Goal: Task Accomplishment & Management: Use online tool/utility

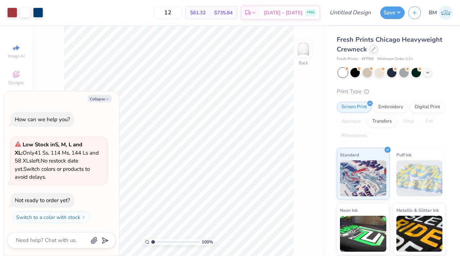
click at [370, 50] on div at bounding box center [374, 49] width 8 height 8
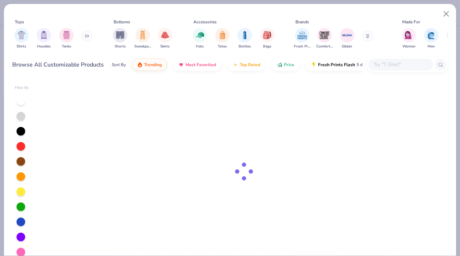
type textarea "x"
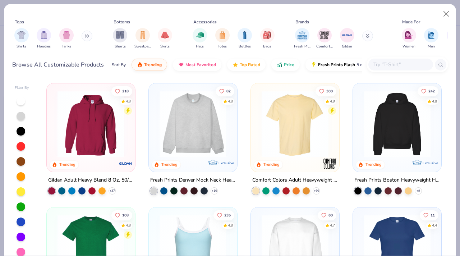
click at [377, 66] on input "text" at bounding box center [400, 64] width 55 height 8
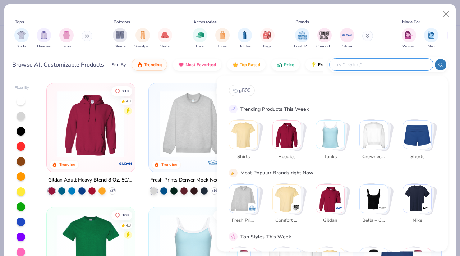
paste input "6030CC"
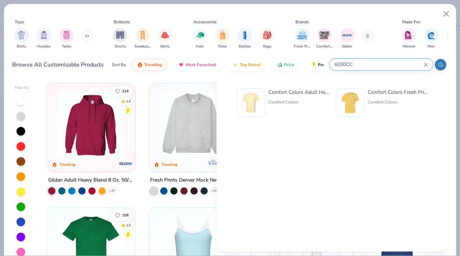
type input "6030CC"
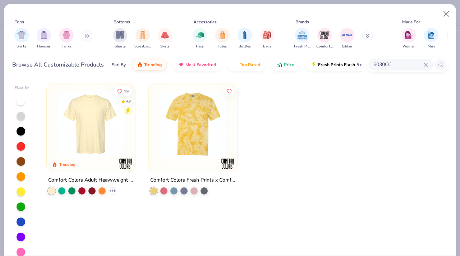
click at [90, 156] on img at bounding box center [91, 124] width 74 height 67
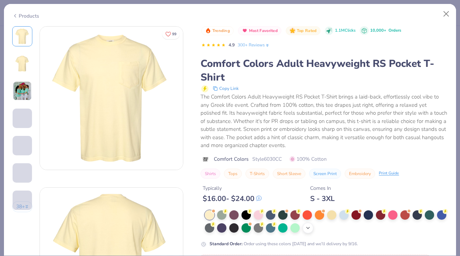
click at [306, 228] on icon at bounding box center [308, 228] width 6 height 6
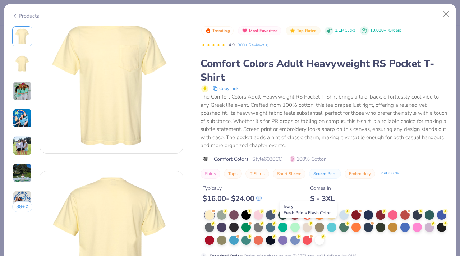
scroll to position [18, 0]
click at [306, 228] on div at bounding box center [307, 226] width 9 height 9
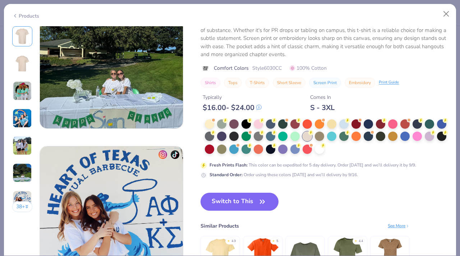
scroll to position [930, 0]
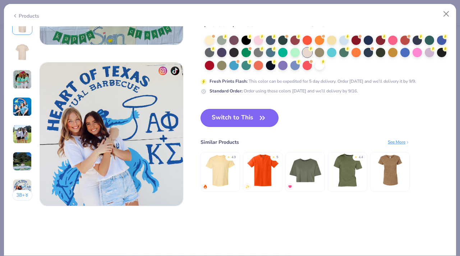
click at [216, 114] on button "Switch to This" at bounding box center [240, 118] width 78 height 18
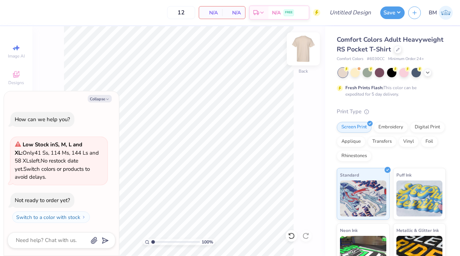
click at [305, 46] on img at bounding box center [303, 48] width 29 height 29
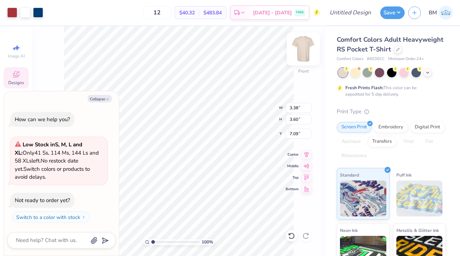
type textarea "x"
type input "9.26"
type input "9.87"
type input "0.83"
type textarea "x"
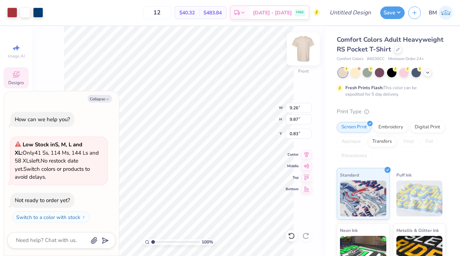
type input "12.09"
type textarea "x"
type input "11.31"
type input "12.05"
type input "9.91"
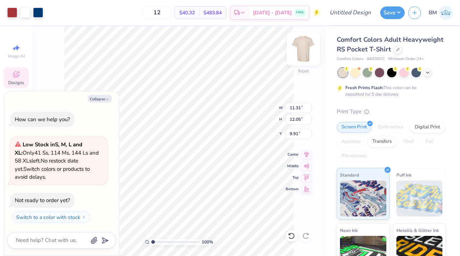
type textarea "x"
type input "6.54"
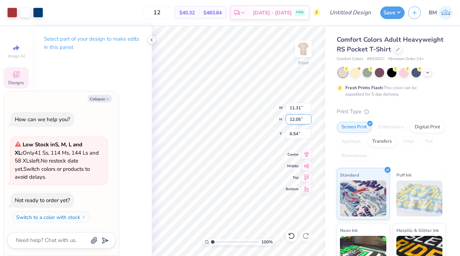
type textarea "x"
type input "6.36"
type input "9.99"
type input "8.60"
type textarea "x"
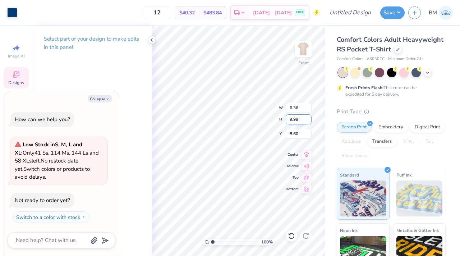
type input "6.28"
type input "9.84"
type input "8.63"
type textarea "x"
type input "8.57"
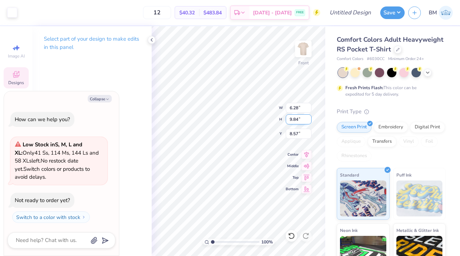
type textarea "x"
type input "16.27"
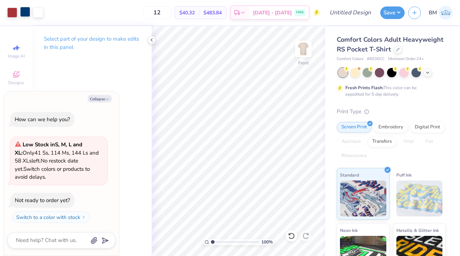
click at [24, 14] on div at bounding box center [25, 12] width 10 height 10
click at [12, 14] on div at bounding box center [12, 12] width 10 height 10
click at [151, 41] on icon at bounding box center [152, 40] width 6 height 6
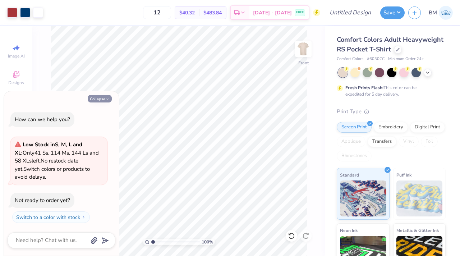
click at [100, 97] on button "Collapse" at bounding box center [100, 99] width 24 height 8
type textarea "x"
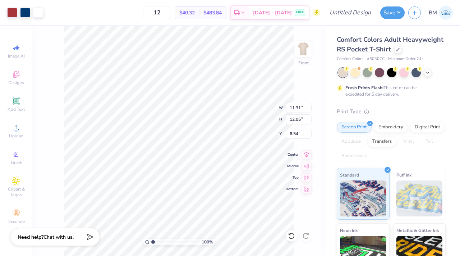
type input "3.00"
click at [26, 12] on div at bounding box center [25, 12] width 10 height 10
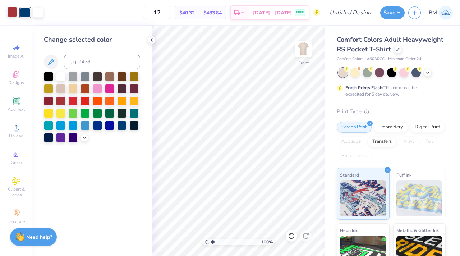
click at [11, 13] on div at bounding box center [12, 12] width 10 height 10
click at [121, 102] on div at bounding box center [121, 100] width 9 height 9
click at [112, 101] on div at bounding box center [109, 100] width 9 height 9
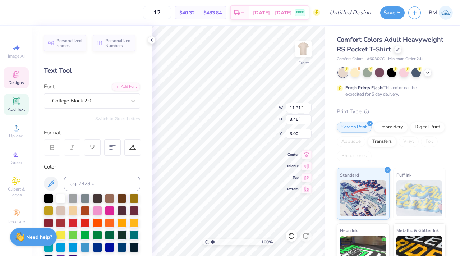
type textarea "G"
type textarea "Recruitment"
type input "2.24"
type input "1.10"
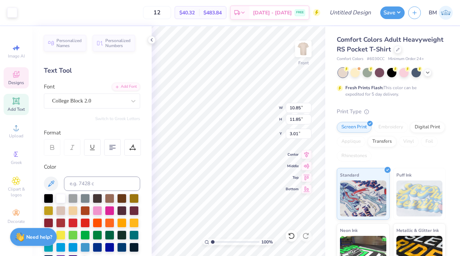
type input "11.02"
type input "10.85"
type input "11.85"
type input "3.01"
type input "2.01"
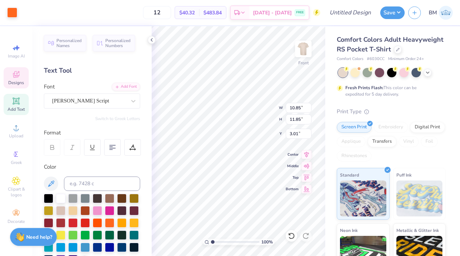
type input "1.19"
type input "10.08"
type textarea "Kappa"
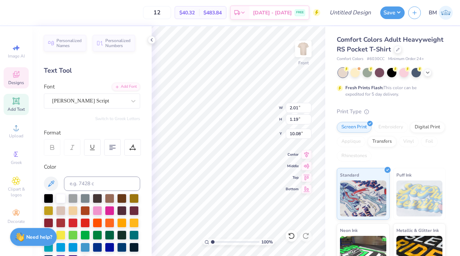
type input "2.24"
type input "1.10"
type input "11.02"
type textarea "Delta"
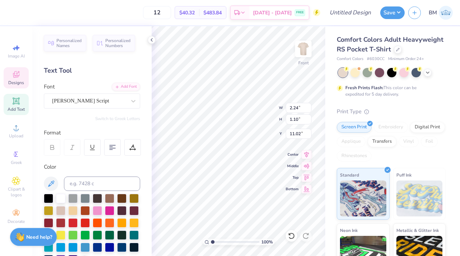
type input "1.16"
type input "0.94"
type input "11.79"
type textarea "T"
type textarea "Rho"
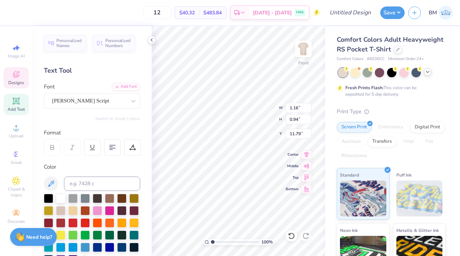
click at [426, 73] on icon at bounding box center [428, 72] width 6 height 6
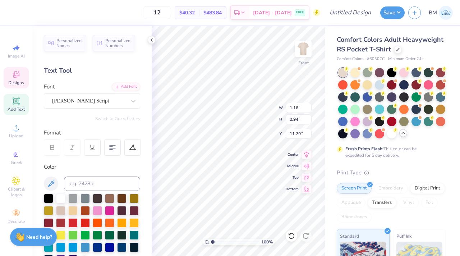
type input "1.44"
type input "11.85"
click at [430, 95] on div at bounding box center [428, 96] width 9 height 9
click at [355, 111] on div at bounding box center [354, 108] width 9 height 9
click at [345, 9] on input "Design Title" at bounding box center [358, 12] width 35 height 14
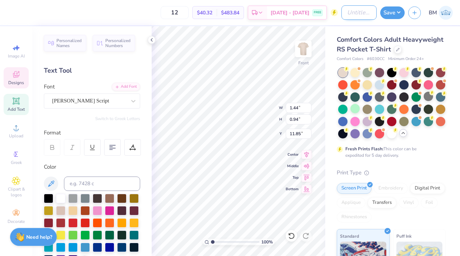
type input "kdr fall rush"
click at [396, 12] on button "Save" at bounding box center [392, 11] width 24 height 13
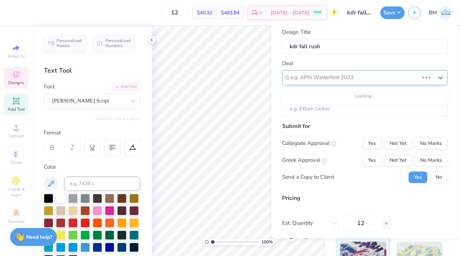
click at [356, 74] on div at bounding box center [354, 78] width 129 height 10
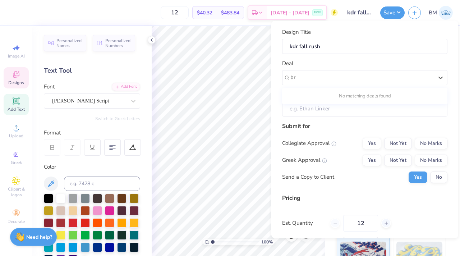
type input "b"
click at [330, 112] on div "KDR fall rush 25" at bounding box center [365, 109] width 160 height 12
type input "kd"
type input "Brendan Branosky"
click at [424, 143] on button "No Marks" at bounding box center [431, 142] width 33 height 11
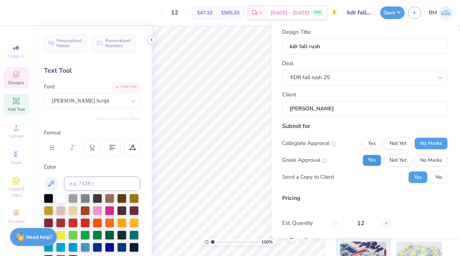
click at [370, 165] on button "Yes" at bounding box center [372, 159] width 19 height 11
type input "$47.10"
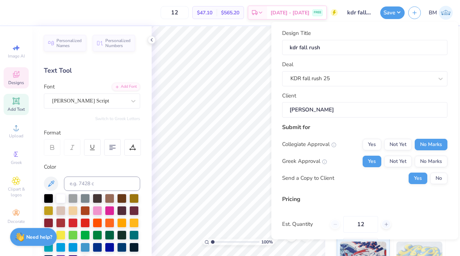
scroll to position [56, 0]
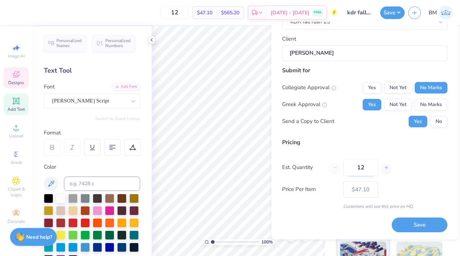
click at [368, 167] on input "12" at bounding box center [360, 167] width 35 height 17
type input "50"
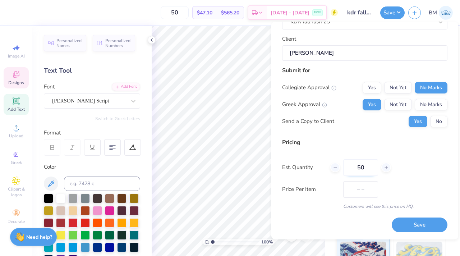
type input "$24.34"
type input "50"
click at [419, 227] on button "Save" at bounding box center [420, 225] width 56 height 15
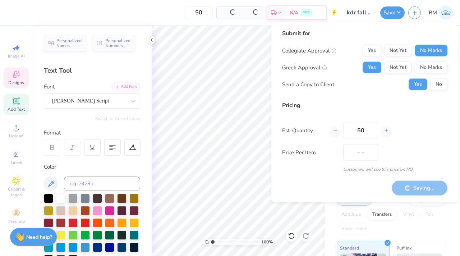
type input "$24.34"
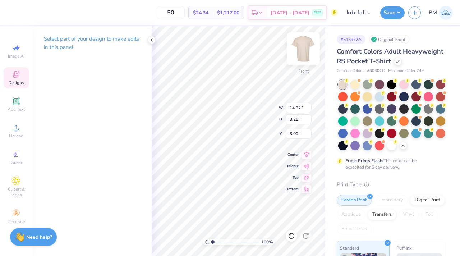
click at [300, 47] on img at bounding box center [303, 48] width 29 height 29
click at [17, 78] on icon at bounding box center [16, 74] width 9 height 9
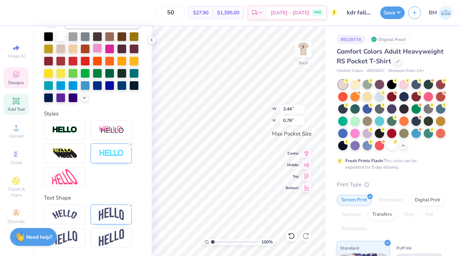
scroll to position [161, 0]
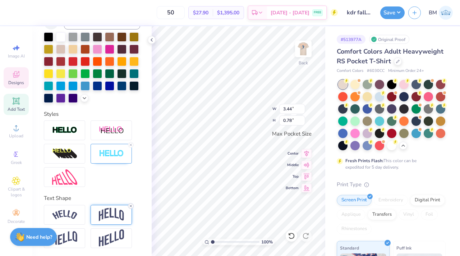
click at [131, 206] on line at bounding box center [131, 206] width 2 height 2
type input "0.51"
type textarea "KSP"
click at [251, 116] on div "100 % Back W 3.44 3.44 " H 0.51 0.51 " Max Pocket Size Center Middle Top Bottom" at bounding box center [239, 141] width 174 height 230
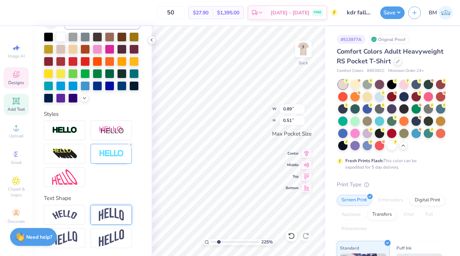
drag, startPoint x: 213, startPoint y: 241, endPoint x: 218, endPoint y: 240, distance: 5.1
type input "2.23"
click at [218, 240] on input "range" at bounding box center [235, 242] width 49 height 6
type textarea "KDP"
type input "2.07"
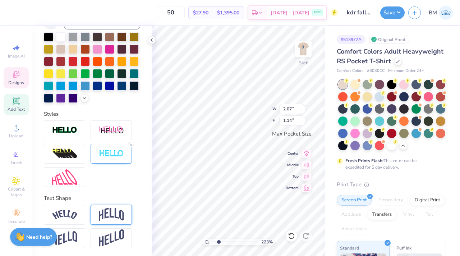
type input "1.14"
type input "2.65"
type input "1.45"
click at [18, 151] on icon at bounding box center [16, 154] width 9 height 9
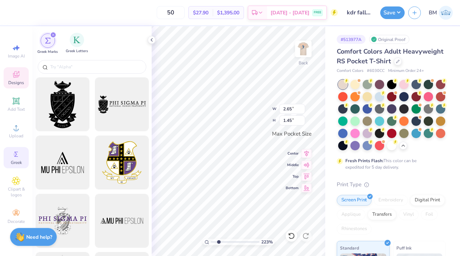
click at [79, 50] on span "Greek Letters" at bounding box center [77, 51] width 22 height 5
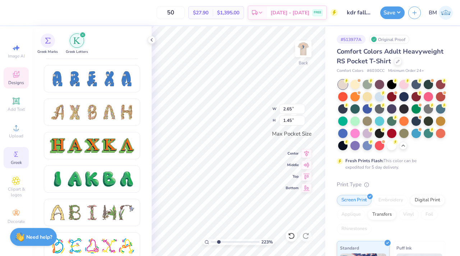
scroll to position [726, 0]
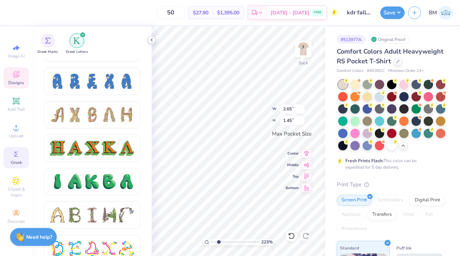
click at [151, 41] on icon at bounding box center [152, 40] width 6 height 6
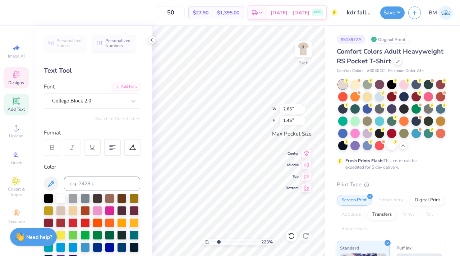
click at [97, 80] on div "Personalized Names Personalized Numbers Text Tool Add Font Font College Block 2…" at bounding box center [91, 141] width 119 height 230
click at [93, 97] on div "College Block 2.0" at bounding box center [88, 100] width 75 height 11
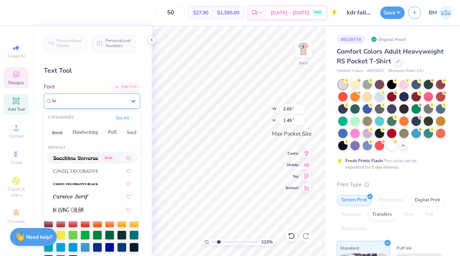
type input "i"
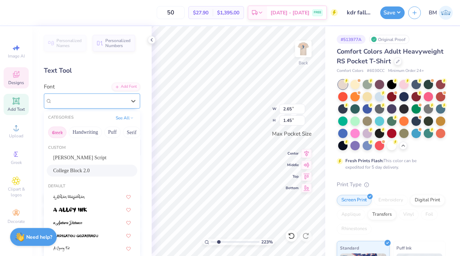
click at [59, 130] on button "Greek" at bounding box center [57, 131] width 18 height 11
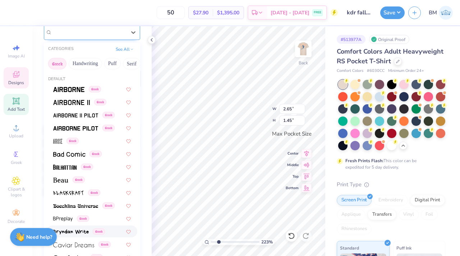
scroll to position [0, 0]
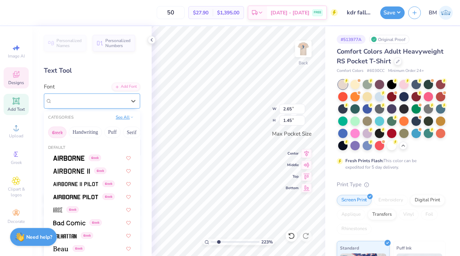
click at [120, 119] on button "See All" at bounding box center [125, 117] width 22 height 7
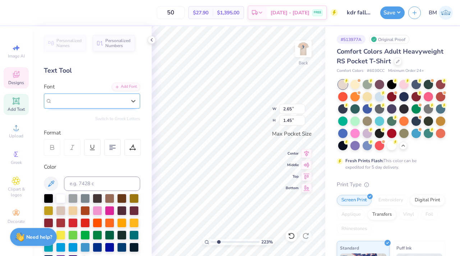
click at [88, 99] on span "College Block 2.0" at bounding box center [71, 101] width 39 height 8
type input "i"
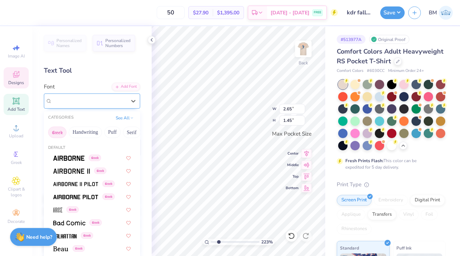
click at [56, 133] on button "Greek" at bounding box center [57, 131] width 18 height 11
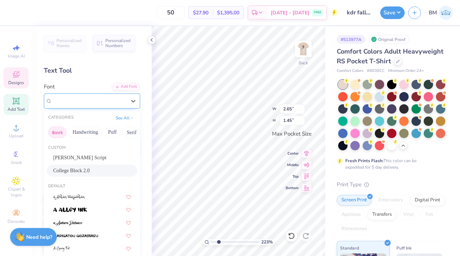
click at [57, 133] on button "Greek" at bounding box center [57, 131] width 18 height 11
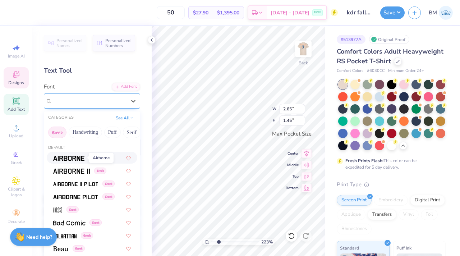
click at [63, 160] on img at bounding box center [68, 158] width 31 height 5
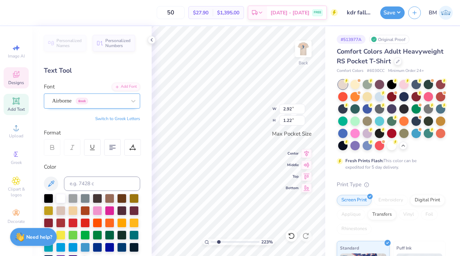
type input "2.92"
type input "1.22"
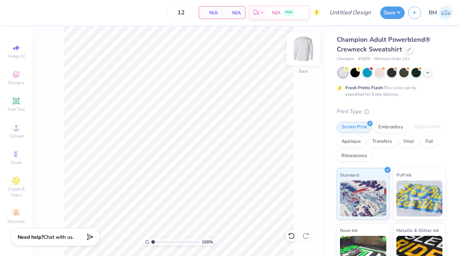
click at [308, 48] on img at bounding box center [303, 48] width 29 height 29
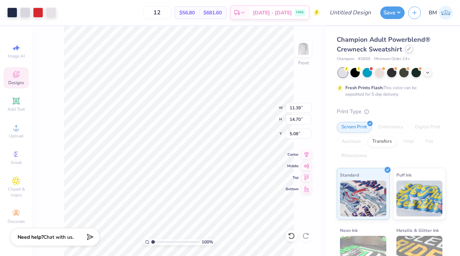
click at [407, 49] on icon at bounding box center [409, 49] width 4 height 4
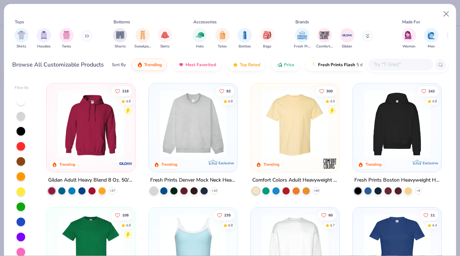
click at [387, 65] on input "text" at bounding box center [400, 64] width 55 height 8
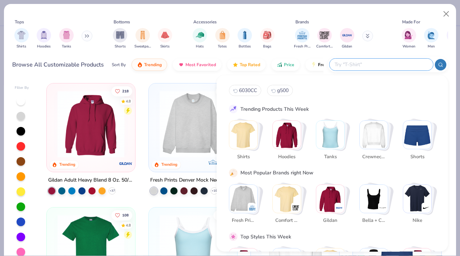
paste input "6030CC"
type input "6030CC"
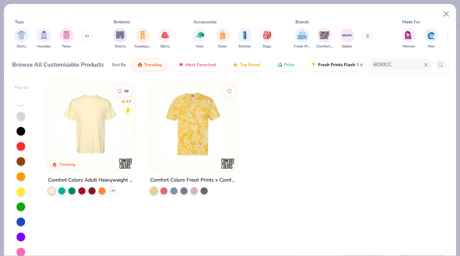
click at [116, 140] on img at bounding box center [91, 124] width 74 height 67
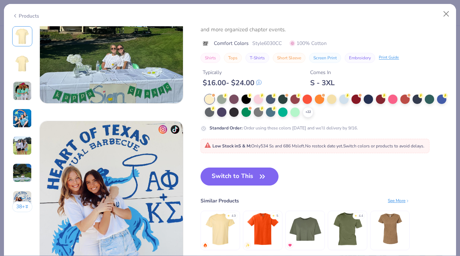
scroll to position [857, 0]
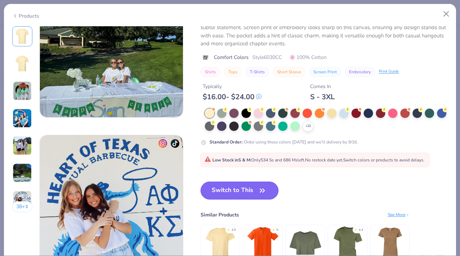
click at [243, 190] on button "Switch to This" at bounding box center [240, 190] width 78 height 18
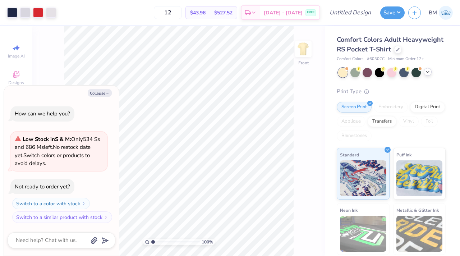
click at [426, 74] on icon at bounding box center [428, 72] width 6 height 6
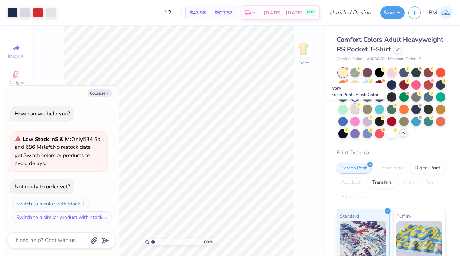
click at [354, 107] on div at bounding box center [354, 108] width 9 height 9
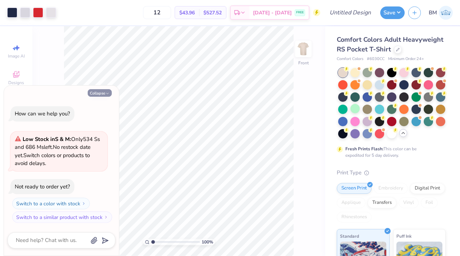
click at [101, 93] on button "Collapse" at bounding box center [100, 93] width 24 height 8
type textarea "x"
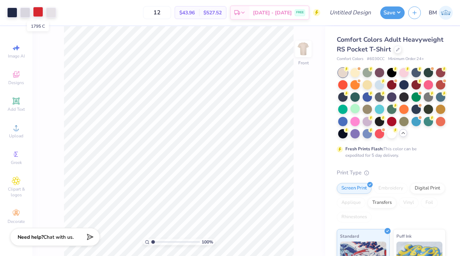
click at [38, 13] on div at bounding box center [38, 12] width 10 height 10
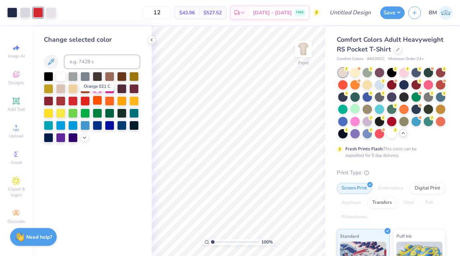
click at [99, 99] on div at bounding box center [97, 100] width 9 height 9
click at [107, 101] on div at bounding box center [109, 100] width 9 height 9
click at [95, 100] on div at bounding box center [97, 100] width 9 height 9
click at [107, 100] on div at bounding box center [109, 100] width 9 height 9
click at [13, 13] on div at bounding box center [12, 12] width 10 height 10
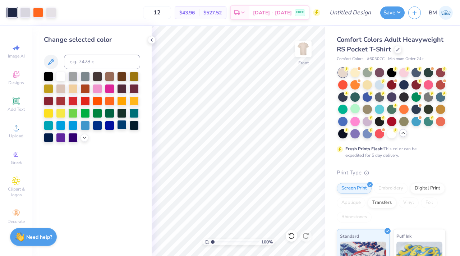
click at [124, 126] on div at bounding box center [121, 124] width 9 height 9
click at [49, 14] on div at bounding box center [51, 12] width 10 height 10
click at [70, 77] on div at bounding box center [72, 75] width 9 height 9
click at [63, 76] on div at bounding box center [60, 75] width 9 height 9
click at [26, 15] on div at bounding box center [25, 12] width 10 height 10
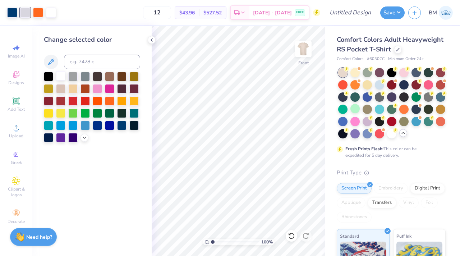
click at [60, 78] on div at bounding box center [60, 75] width 9 height 9
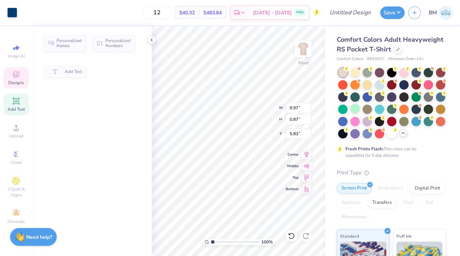
type input "9.97"
type input "0.87"
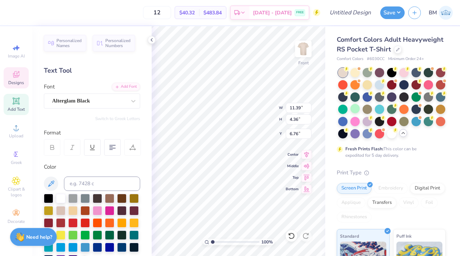
scroll to position [0, 1]
type textarea "Kappa Delta Rho"
type textarea "25"
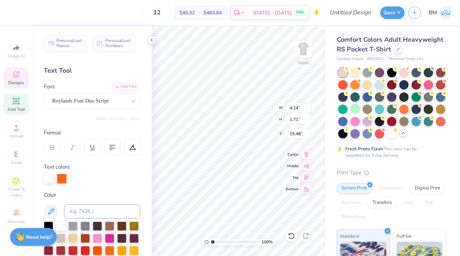
type input "4.14"
type input "1.71"
type input "15.48"
type textarea "Fall"
type input "3.92"
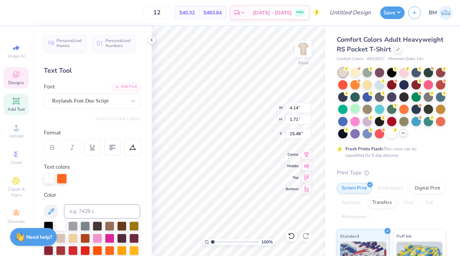
type input "1.48"
type input "17.23"
type textarea "Recruitment"
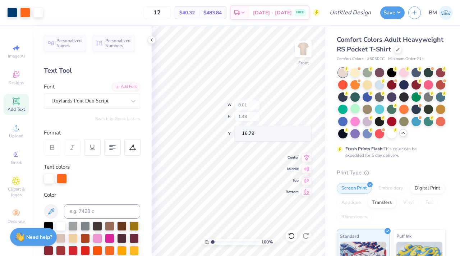
type input "16.79"
type input "3.00"
click at [168, 13] on input "12" at bounding box center [157, 12] width 28 height 13
drag, startPoint x: 168, startPoint y: 13, endPoint x: 160, endPoint y: 13, distance: 8.3
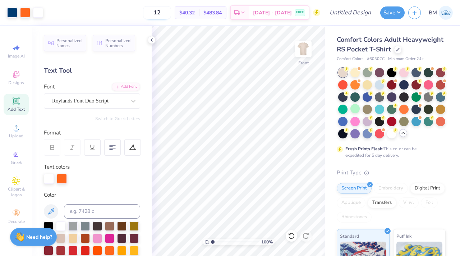
click at [160, 13] on input "12" at bounding box center [157, 12] width 28 height 13
drag, startPoint x: 173, startPoint y: 14, endPoint x: 145, endPoint y: 13, distance: 28.0
click at [145, 13] on div "12 $40.32 Per Item $483.84 Total Est. Delivery Sep 13 - 16 FREE" at bounding box center [183, 12] width 273 height 25
type input "50"
click at [350, 15] on input "Design Title" at bounding box center [358, 12] width 35 height 14
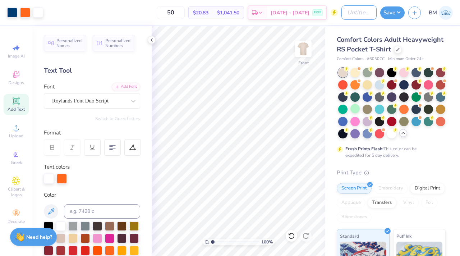
type input "kdr fall rush"
click at [385, 10] on button "Save" at bounding box center [392, 11] width 24 height 13
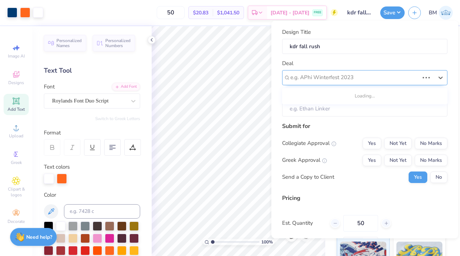
click at [359, 79] on div at bounding box center [354, 78] width 129 height 10
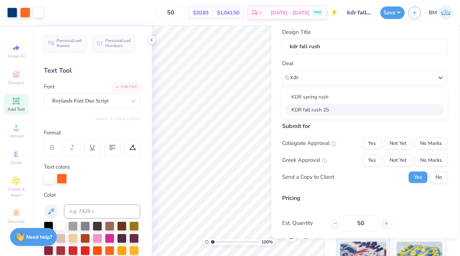
click at [325, 108] on div "KDR fall rush 25" at bounding box center [365, 109] width 160 height 12
type input "kdr"
type input "Brendan Branosky"
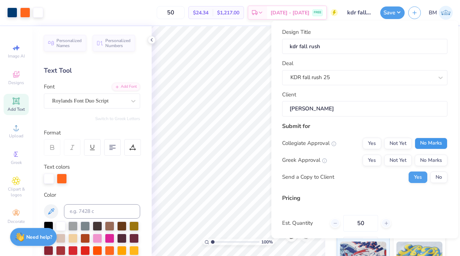
click at [435, 143] on button "No Marks" at bounding box center [431, 142] width 33 height 11
click at [369, 160] on button "Yes" at bounding box center [372, 159] width 19 height 11
type input "$24.34"
click at [390, 10] on button "Save" at bounding box center [392, 11] width 24 height 13
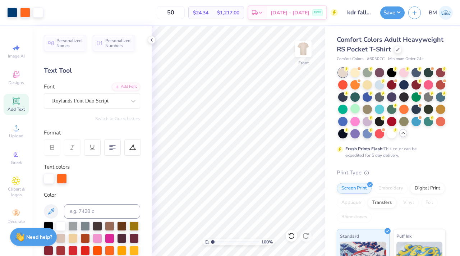
click at [402, 133] on polyline at bounding box center [403, 132] width 3 height 1
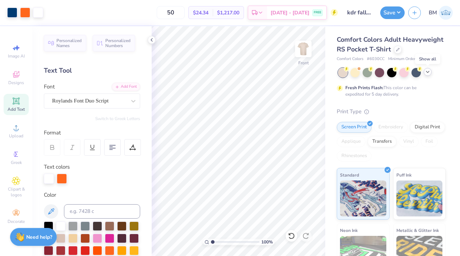
click at [426, 72] on icon at bounding box center [428, 72] width 6 height 6
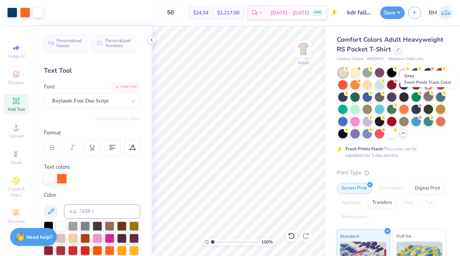
click at [427, 96] on div at bounding box center [428, 96] width 9 height 9
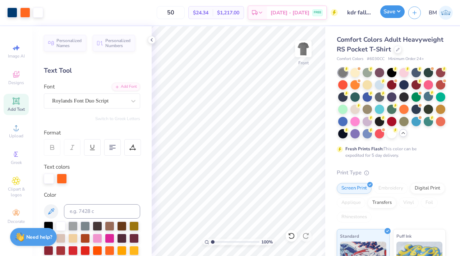
click at [389, 14] on button "Save" at bounding box center [392, 11] width 24 height 13
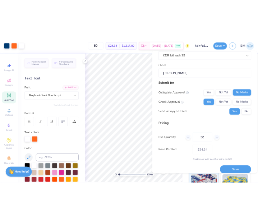
scroll to position [56, 0]
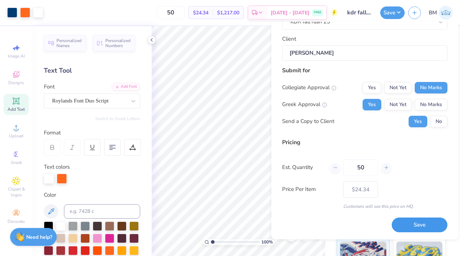
click at [412, 218] on button "Save" at bounding box center [420, 225] width 56 height 15
type input "$24.34"
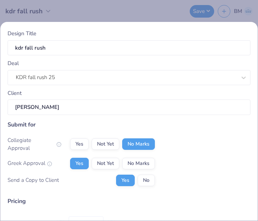
scroll to position [67, 0]
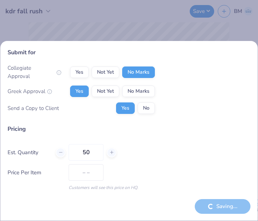
type input "$24.34"
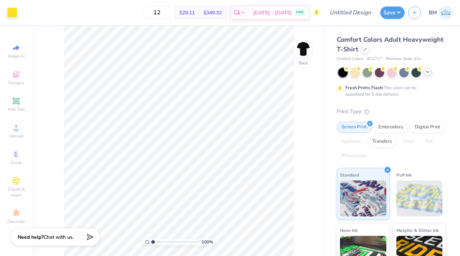
click at [425, 72] on icon at bounding box center [428, 72] width 6 height 6
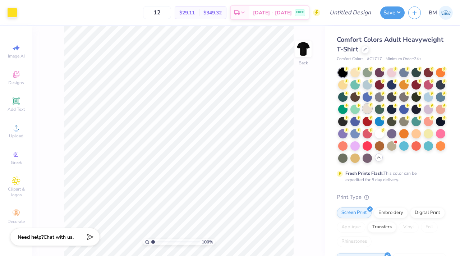
click at [369, 108] on div at bounding box center [367, 108] width 9 height 9
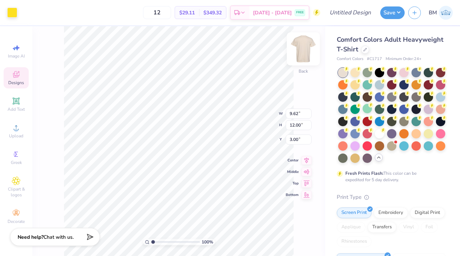
click at [302, 51] on img at bounding box center [303, 48] width 29 height 29
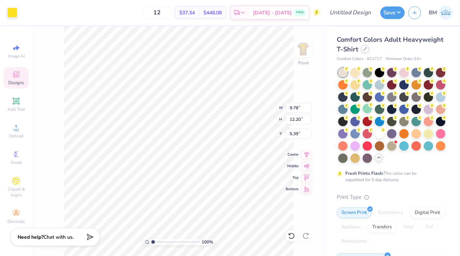
click at [362, 48] on div at bounding box center [365, 49] width 8 height 8
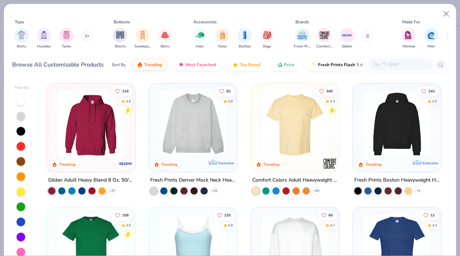
click at [385, 64] on input "text" at bounding box center [400, 64] width 55 height 8
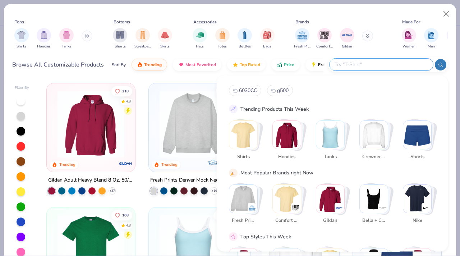
paste input "6030CC"
type input "6030CC"
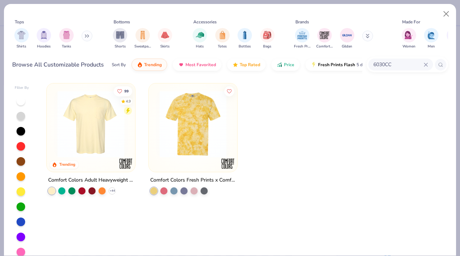
click at [77, 133] on img at bounding box center [91, 124] width 74 height 67
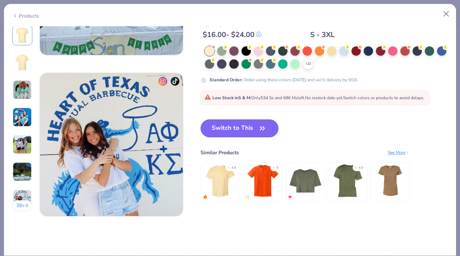
scroll to position [978, 0]
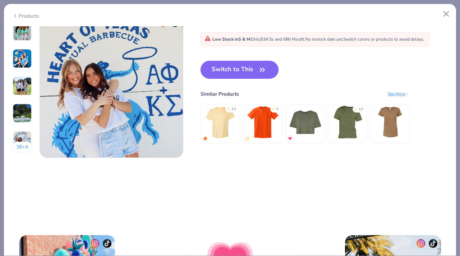
click at [244, 75] on button "Switch to This" at bounding box center [240, 70] width 78 height 18
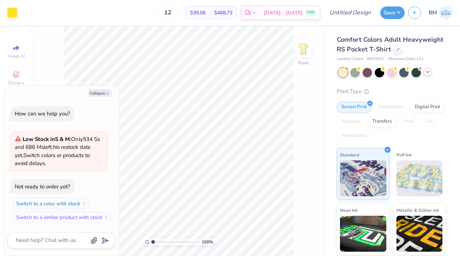
click at [426, 72] on icon at bounding box center [428, 72] width 6 height 6
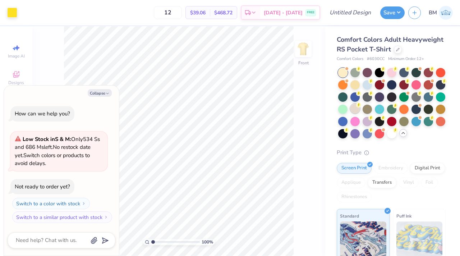
click at [356, 111] on div at bounding box center [354, 108] width 9 height 9
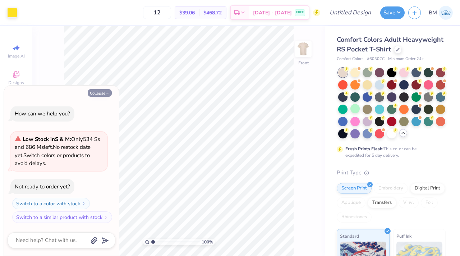
click at [102, 95] on button "Collapse" at bounding box center [100, 93] width 24 height 8
type textarea "x"
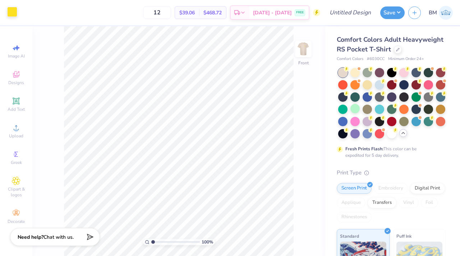
click at [15, 17] on div at bounding box center [12, 12] width 10 height 10
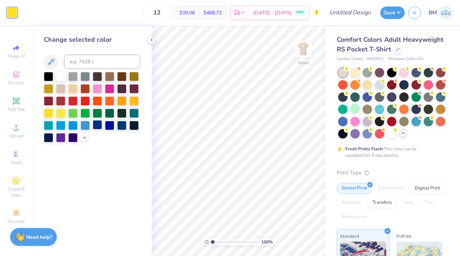
click at [98, 124] on div at bounding box center [97, 124] width 9 height 9
click at [122, 126] on div at bounding box center [121, 124] width 9 height 9
click at [131, 126] on div at bounding box center [133, 124] width 9 height 9
click at [123, 125] on div at bounding box center [121, 124] width 9 height 9
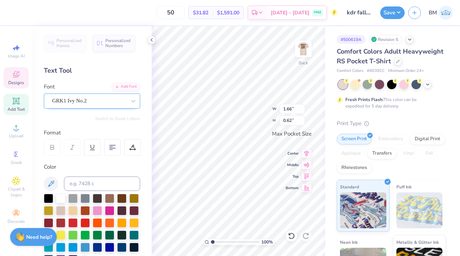
click at [99, 103] on div "GRK1 Ivy No.2" at bounding box center [88, 100] width 75 height 11
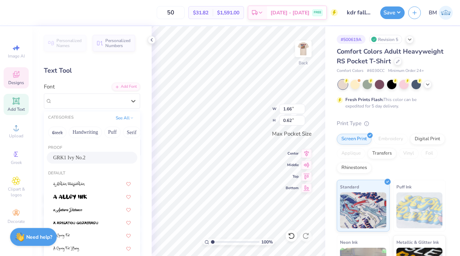
click at [97, 157] on div "GRK1 Ivy No.2" at bounding box center [92, 158] width 78 height 8
click at [97, 157] on div "Personalized Names Personalized Numbers Text Tool Add Font Font option GRK1 Ivy…" at bounding box center [91, 141] width 119 height 230
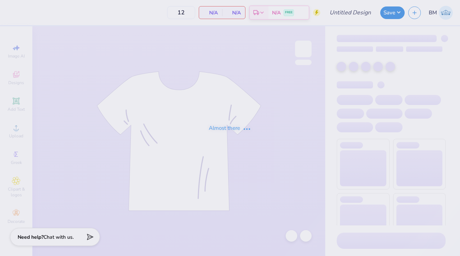
type input "kdr fall rush"
type input "50"
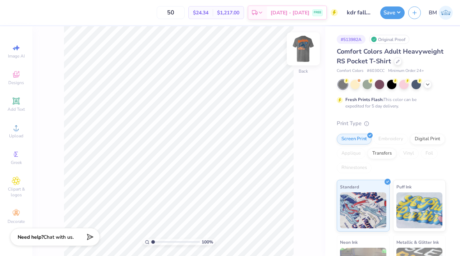
click at [307, 49] on img at bounding box center [303, 48] width 29 height 29
click at [39, 10] on div at bounding box center [38, 12] width 10 height 10
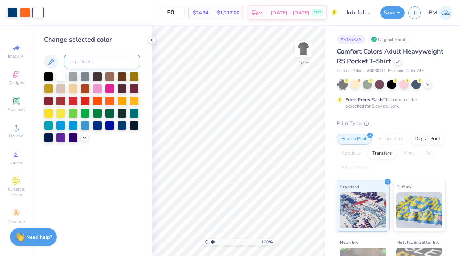
click at [82, 62] on input at bounding box center [102, 62] width 76 height 14
type input "165"
click at [288, 233] on icon at bounding box center [291, 235] width 7 height 7
click at [306, 235] on icon at bounding box center [305, 235] width 7 height 7
click at [286, 237] on div at bounding box center [291, 235] width 11 height 11
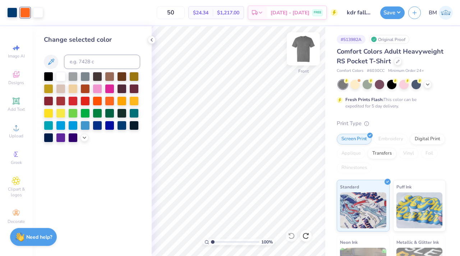
click at [301, 51] on img at bounding box center [303, 48] width 29 height 29
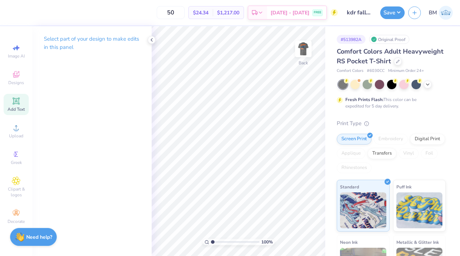
click at [19, 107] on span "Add Text" at bounding box center [16, 109] width 17 height 6
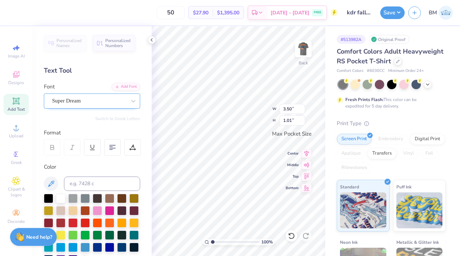
click at [81, 98] on div "Super Dream" at bounding box center [88, 100] width 75 height 11
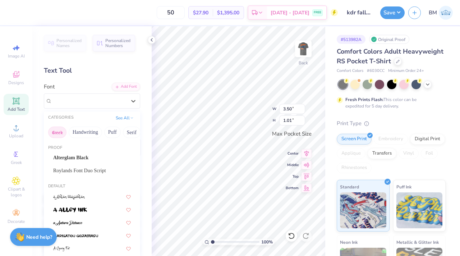
click at [61, 129] on button "Greek" at bounding box center [57, 131] width 18 height 11
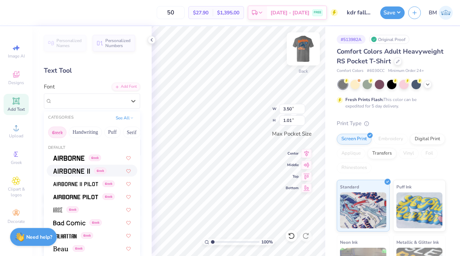
click at [300, 53] on img at bounding box center [303, 48] width 29 height 29
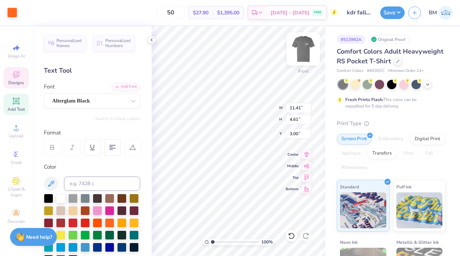
type input "4.61"
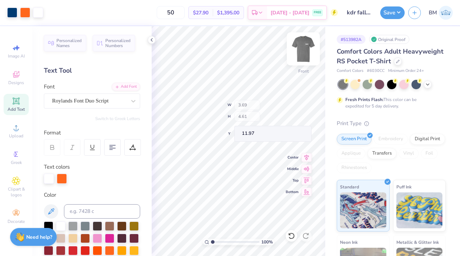
type input "3.69"
type input "1.79"
type input "11.97"
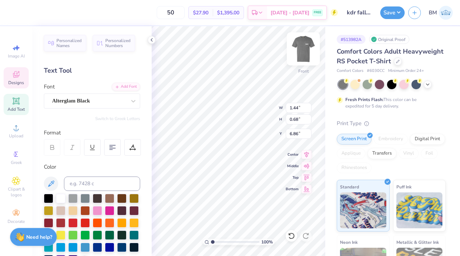
type input "1.44"
type input "0.68"
type input "6.86"
type input "11.41"
type input "4.61"
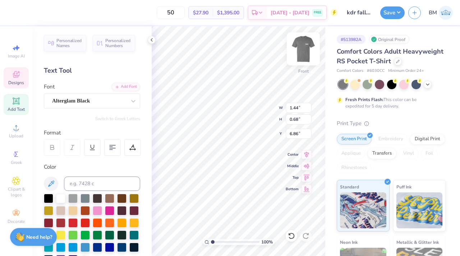
type input "3.00"
drag, startPoint x: 308, startPoint y: 51, endPoint x: 266, endPoint y: 113, distance: 75.0
click at [308, 51] on img at bounding box center [303, 49] width 14 height 14
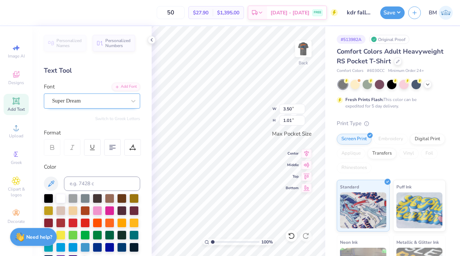
click at [77, 105] on div "Super Dream" at bounding box center [88, 100] width 75 height 11
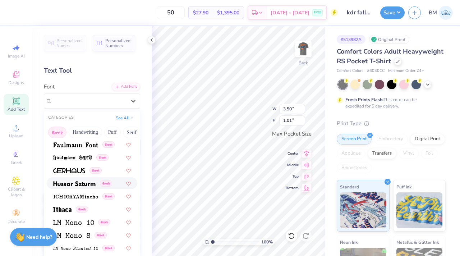
scroll to position [232, 0]
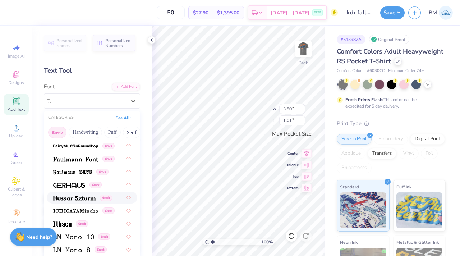
click at [83, 202] on div "Greek" at bounding box center [92, 198] width 91 height 12
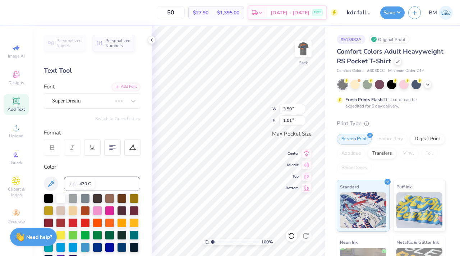
type input "3.44"
type input "1.20"
type textarea "KDP"
click at [122, 119] on button "Switch to Greek Letters" at bounding box center [117, 119] width 45 height 6
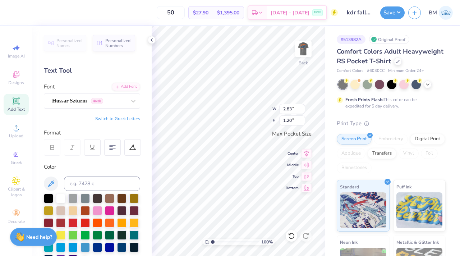
type input "3.32"
type textarea "ΚΔΡ"
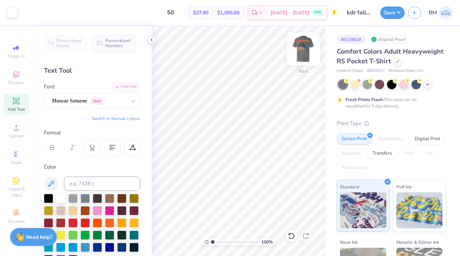
click at [302, 52] on img at bounding box center [303, 48] width 29 height 29
click at [302, 52] on img at bounding box center [303, 49] width 14 height 14
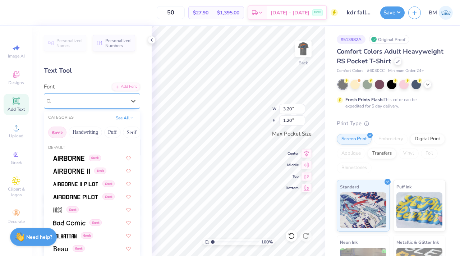
click at [60, 99] on div "Hussar Szturm Greek" at bounding box center [88, 100] width 75 height 11
click at [70, 157] on img at bounding box center [68, 158] width 31 height 5
type input "2.37"
type input "0.97"
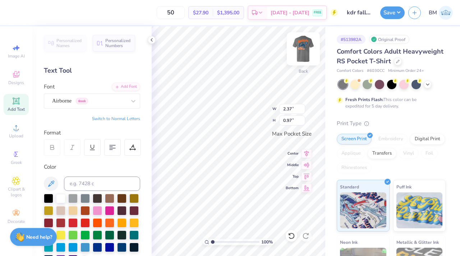
click at [300, 50] on img at bounding box center [303, 48] width 29 height 29
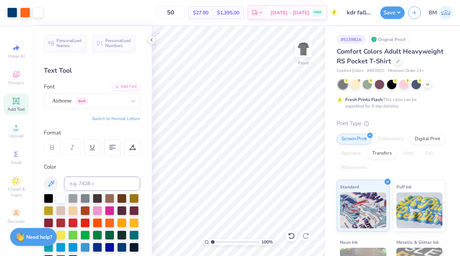
click at [300, 50] on img at bounding box center [303, 49] width 14 height 14
click at [116, 103] on div "Airborne Greek" at bounding box center [88, 100] width 75 height 11
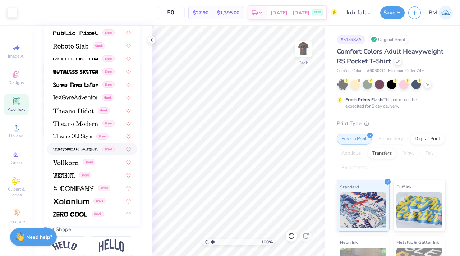
scroll to position [131, 0]
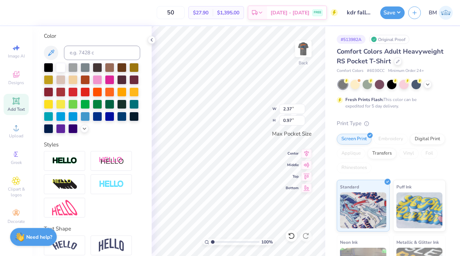
type input "2.03"
type input "0.83"
type textarea "Κ"
type textarea "[PERSON_NAME]"
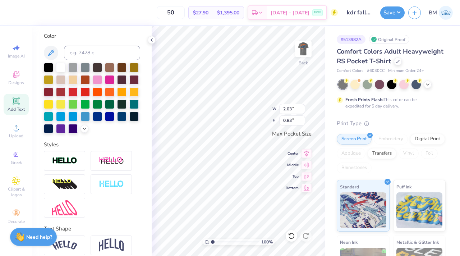
click at [17, 101] on icon at bounding box center [15, 100] width 5 height 5
type input "3.50"
type input "1.01"
click at [151, 40] on polyline at bounding box center [151, 39] width 1 height 3
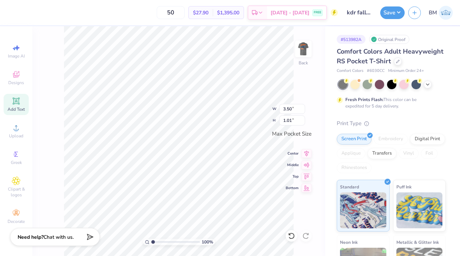
click at [22, 107] on span "Add Text" at bounding box center [16, 109] width 17 height 6
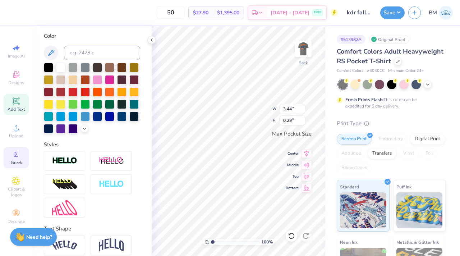
click at [19, 160] on span "Greek" at bounding box center [16, 163] width 11 height 6
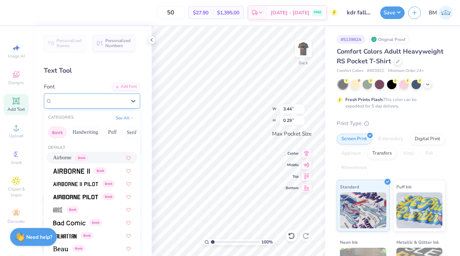
click at [122, 102] on div "Airborne Greek" at bounding box center [88, 100] width 75 height 11
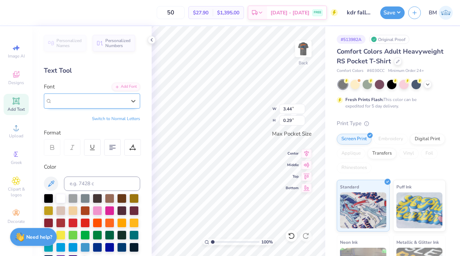
click at [126, 103] on div "Airborne Greek" at bounding box center [88, 100] width 75 height 11
click at [125, 119] on button "Switch to Normal Letters" at bounding box center [116, 119] width 48 height 6
type input "3.34"
type textarea "FalL Recruitment"
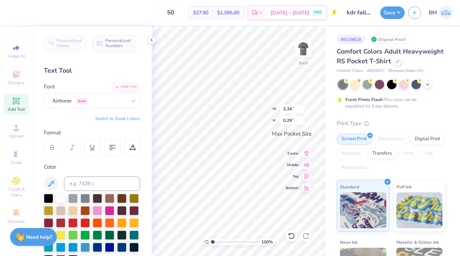
click at [264, 120] on div "100 % Back W 3.34 3.34 " H 0.29 0.29 " Max Pocket Size Center Middle Top Bottom" at bounding box center [239, 141] width 174 height 230
type textarea "FalL Recruitment"
click at [264, 106] on div "100 % Back W 2.56 2.56 " H 0.73 0.73 " Max Pocket Size Center Middle Top Bottom" at bounding box center [239, 141] width 174 height 230
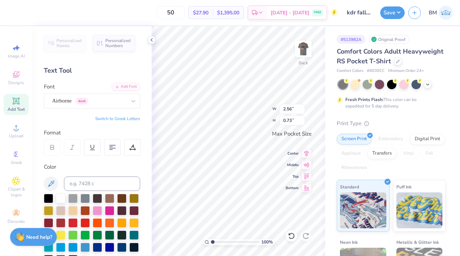
scroll to position [0, 0]
type textarea "FalL Recruitment"
click at [109, 148] on icon at bounding box center [112, 147] width 6 height 6
type input "2.82"
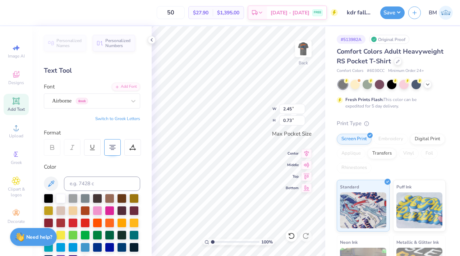
type input "0.84"
type input "3.18"
type input "0.95"
type textarea "FalL Recruitment"
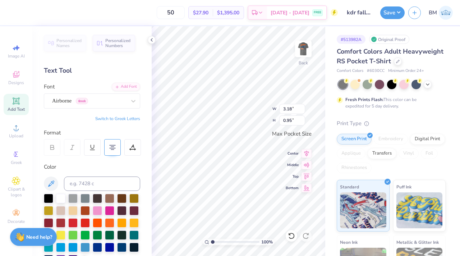
click at [245, 117] on div "100 % Back W 3.18 3.18 " H 0.95 0.95 " Max Pocket Size Center Middle Top Bottom" at bounding box center [239, 141] width 174 height 230
type input "2.65"
type input "1.08"
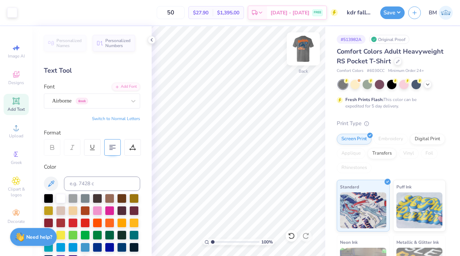
click at [308, 45] on img at bounding box center [303, 48] width 29 height 29
click at [308, 45] on img at bounding box center [303, 49] width 14 height 14
click at [386, 13] on button "Save" at bounding box center [392, 11] width 24 height 13
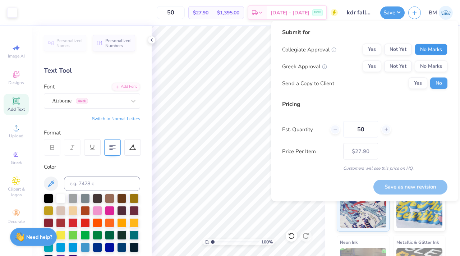
click at [428, 53] on button "No Marks" at bounding box center [431, 49] width 33 height 11
click at [375, 65] on button "Yes" at bounding box center [372, 66] width 19 height 11
click at [411, 189] on button "Save as new revision" at bounding box center [410, 186] width 74 height 15
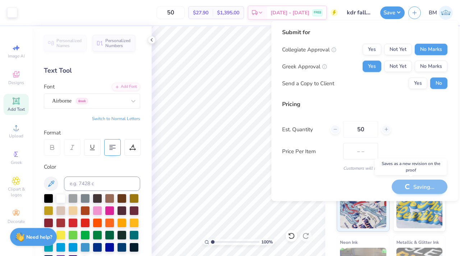
type input "$27.90"
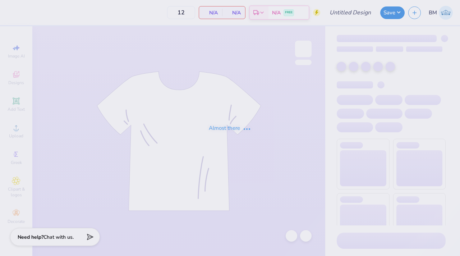
type input "kdr fall rush"
type input "50"
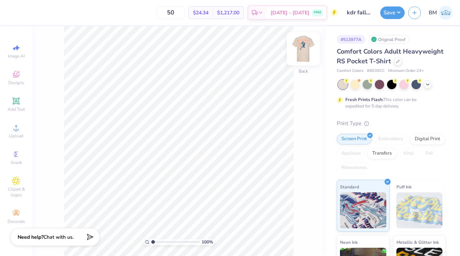
click at [300, 49] on img at bounding box center [303, 48] width 29 height 29
click at [300, 49] on img at bounding box center [303, 49] width 14 height 14
click at [19, 103] on icon at bounding box center [15, 100] width 5 height 5
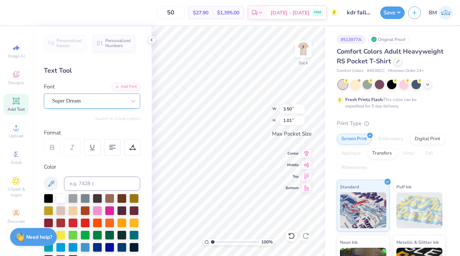
click at [91, 107] on div "Super Dream" at bounding box center [92, 100] width 96 height 15
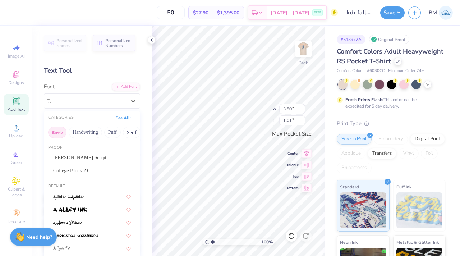
click at [53, 134] on button "Greek" at bounding box center [57, 131] width 18 height 11
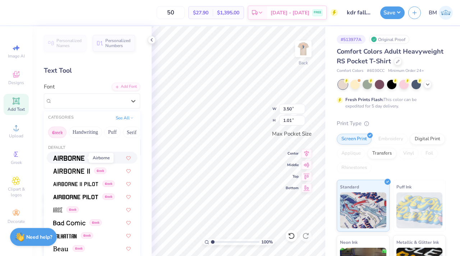
click at [64, 157] on img at bounding box center [68, 158] width 31 height 5
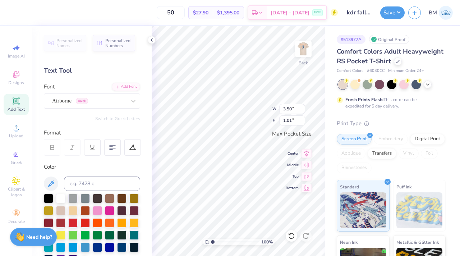
type input "3.35"
type input "1.06"
type textarea "KDr"
click at [132, 118] on button "Switch to Greek Letters" at bounding box center [117, 119] width 45 height 6
click at [302, 47] on img at bounding box center [303, 48] width 29 height 29
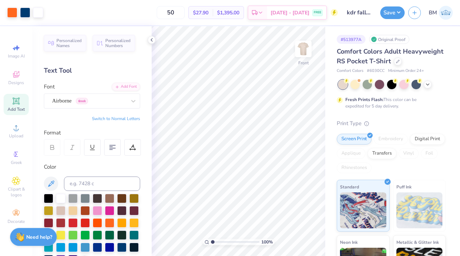
click at [302, 47] on img at bounding box center [303, 49] width 14 height 14
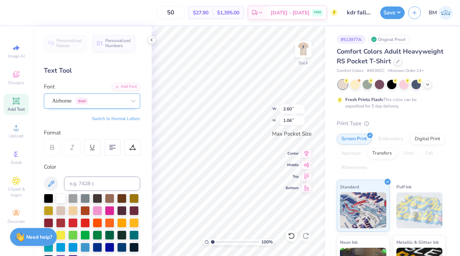
click at [80, 98] on div "Airborne Greek" at bounding box center [88, 100] width 75 height 11
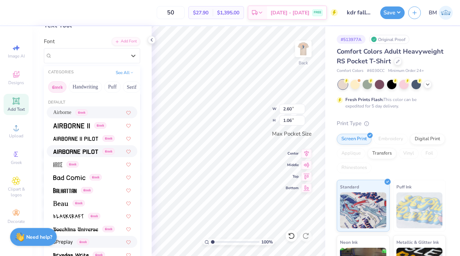
scroll to position [42, 0]
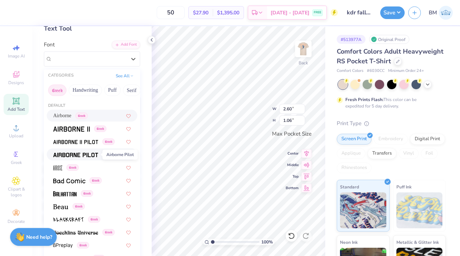
click at [87, 155] on img at bounding box center [75, 154] width 45 height 5
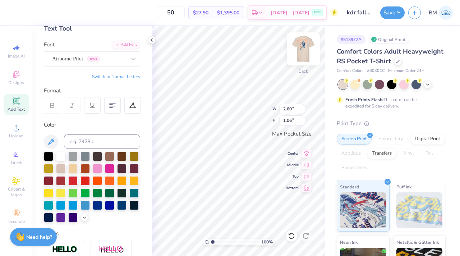
click at [305, 53] on img at bounding box center [303, 48] width 29 height 29
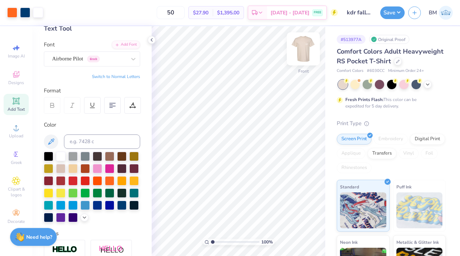
click at [309, 56] on img at bounding box center [303, 48] width 29 height 29
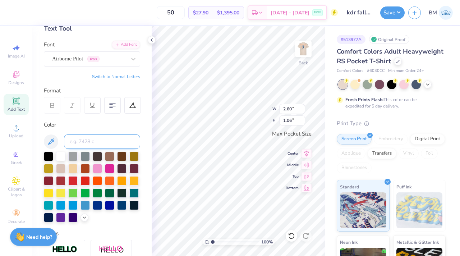
click at [114, 138] on input at bounding box center [102, 141] width 76 height 14
type input "165"
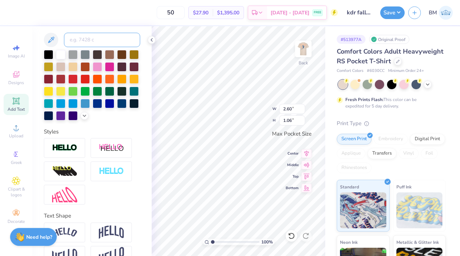
scroll to position [146, 0]
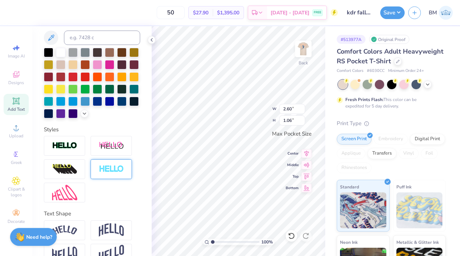
click at [115, 168] on img at bounding box center [111, 169] width 25 height 8
type input "2.62"
type input "1.08"
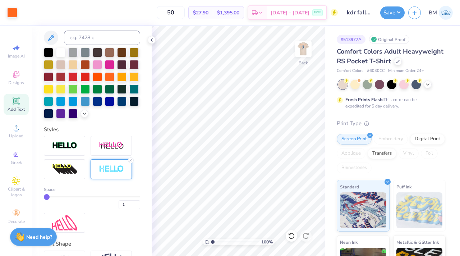
type input "2"
type input "3"
drag, startPoint x: 45, startPoint y: 196, endPoint x: 54, endPoint y: 196, distance: 8.6
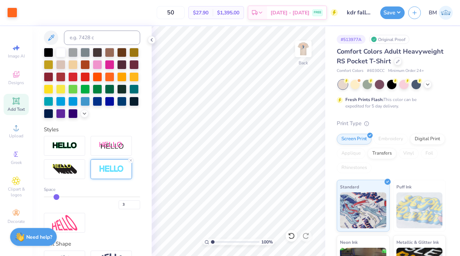
click at [54, 196] on input "range" at bounding box center [92, 196] width 96 height 1
type input "4"
type input "5"
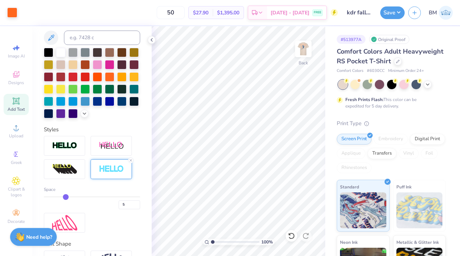
type input "4"
type input "3"
click at [54, 197] on input "range" at bounding box center [92, 196] width 96 height 1
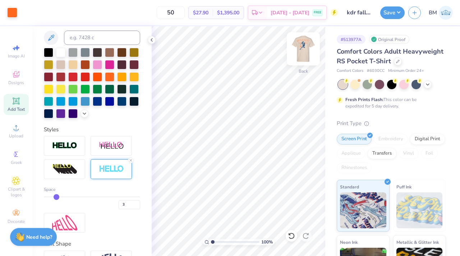
click at [303, 51] on img at bounding box center [303, 48] width 29 height 29
click at [27, 15] on div at bounding box center [25, 12] width 10 height 10
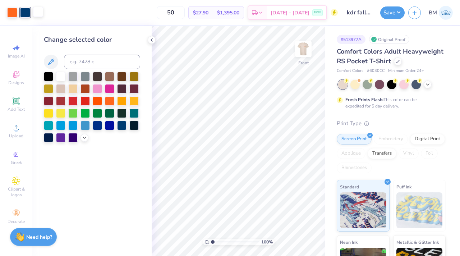
click at [37, 16] on div at bounding box center [38, 12] width 10 height 10
click at [86, 64] on input at bounding box center [102, 62] width 76 height 14
type input "541"
click at [290, 237] on icon at bounding box center [291, 235] width 7 height 7
click at [36, 10] on div at bounding box center [38, 12] width 10 height 10
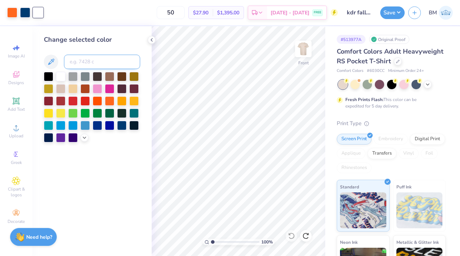
click at [77, 59] on input at bounding box center [102, 62] width 76 height 14
type input "165"
click at [309, 49] on img at bounding box center [303, 48] width 29 height 29
click at [309, 49] on img at bounding box center [303, 49] width 14 height 14
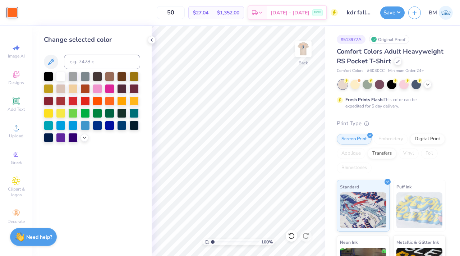
click at [309, 49] on img at bounding box center [303, 49] width 14 height 14
click at [289, 236] on icon at bounding box center [291, 235] width 7 height 7
click at [304, 236] on icon at bounding box center [305, 235] width 7 height 7
click at [391, 14] on button "Save" at bounding box center [392, 11] width 24 height 13
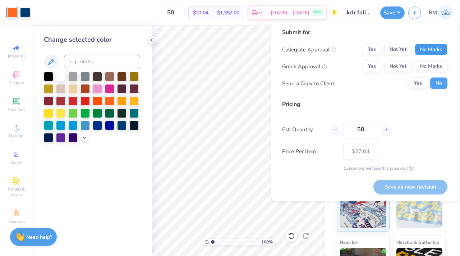
click at [434, 50] on button "No Marks" at bounding box center [431, 49] width 33 height 11
click at [368, 65] on button "Yes" at bounding box center [372, 66] width 19 height 11
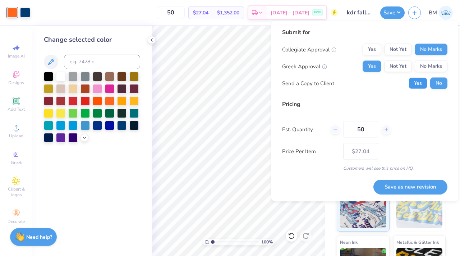
click at [414, 83] on button "Yes" at bounding box center [418, 83] width 19 height 11
click at [416, 188] on button "Save as new revision" at bounding box center [410, 186] width 74 height 15
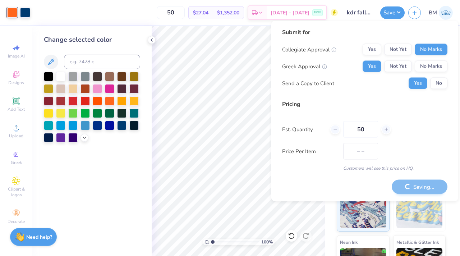
type input "$27.04"
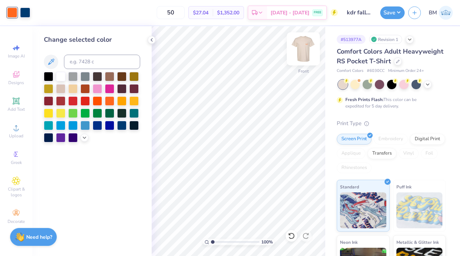
click at [307, 46] on img at bounding box center [303, 48] width 29 height 29
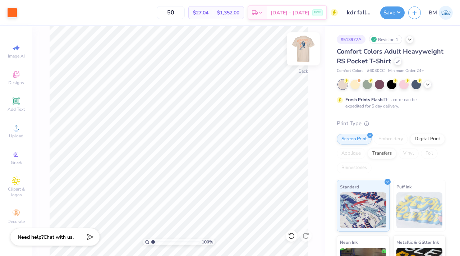
click at [302, 52] on img at bounding box center [303, 48] width 29 height 29
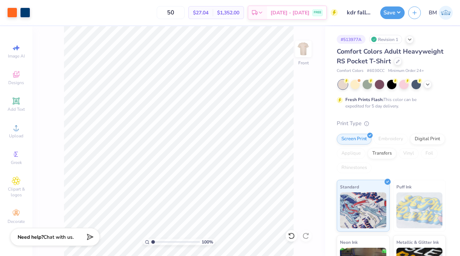
click at [302, 52] on img at bounding box center [303, 49] width 14 height 14
click at [301, 52] on img at bounding box center [303, 48] width 29 height 29
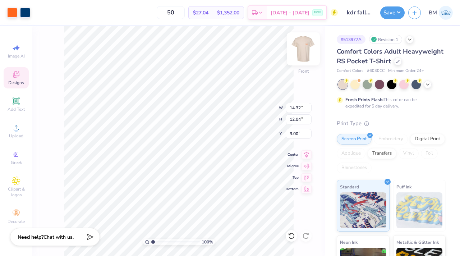
type input "3.00"
click at [303, 45] on img at bounding box center [303, 48] width 29 height 29
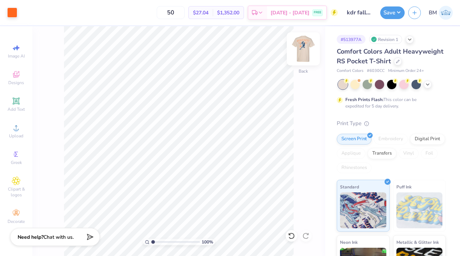
click at [303, 48] on img at bounding box center [303, 48] width 29 height 29
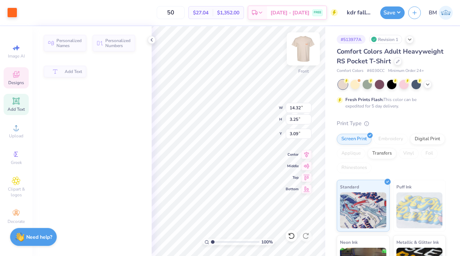
type input "3.25"
type input "3.09"
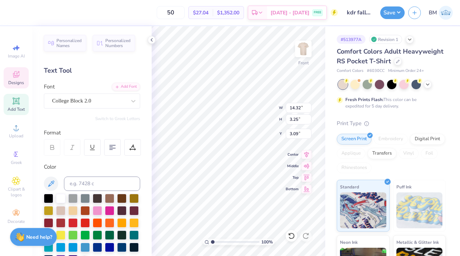
scroll to position [0, 1]
click at [139, 79] on div "50 $27.04 Per Item $1,352.00 Total Est. Delivery [DATE] - [DATE] FREE Design Ti…" at bounding box center [230, 128] width 460 height 256
click at [125, 180] on input at bounding box center [102, 183] width 76 height 14
type input "541c"
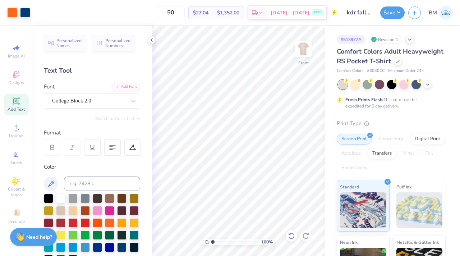
click at [292, 236] on icon at bounding box center [291, 235] width 7 height 7
